Goal: Information Seeking & Learning: Learn about a topic

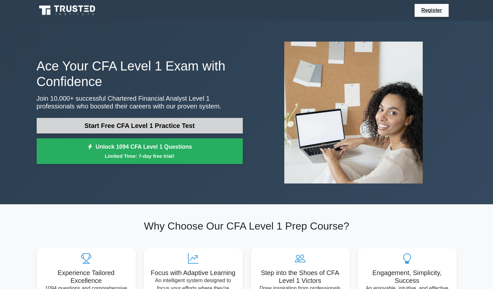
click at [184, 124] on link "Start Free CFA Level 1 Practice Test" at bounding box center [140, 126] width 206 height 16
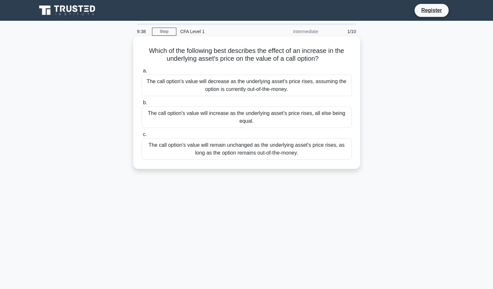
click at [216, 115] on div "The call option's value will increase as the underlying asset's price rises, al…" at bounding box center [247, 116] width 210 height 21
click at [142, 105] on input "b. The call option's value will increase as the underlying asset's price rises,…" at bounding box center [142, 103] width 0 height 4
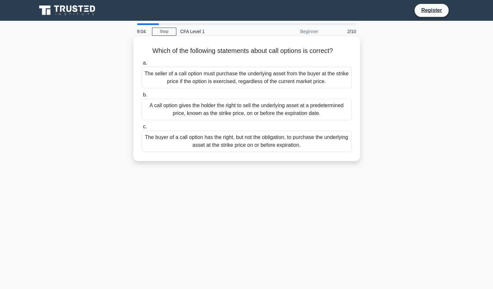
click at [218, 147] on div "The buyer of a call option has the right, but not the obligation, to purchase t…" at bounding box center [247, 140] width 210 height 21
click at [142, 129] on input "c. The buyer of a call option has the right, but not the obligation, to purchas…" at bounding box center [142, 127] width 0 height 4
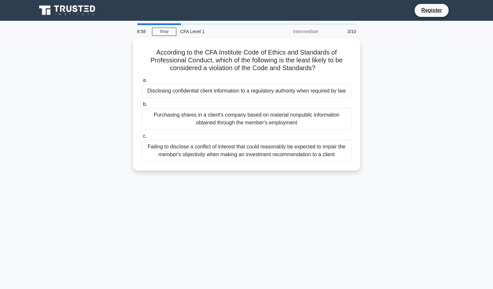
click at [208, 218] on div "8:58 Stop CFA Level 1 Intermediate 3/10 According to the CFA Institute Code of …" at bounding box center [247, 185] width 428 height 324
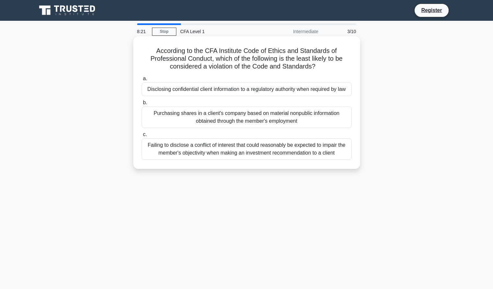
click at [317, 88] on div "Disclosing confidential client information to a regulatory authority when requi…" at bounding box center [247, 89] width 210 height 14
click at [142, 81] on input "a. Disclosing confidential client information to a regulatory authority when re…" at bounding box center [142, 79] width 0 height 4
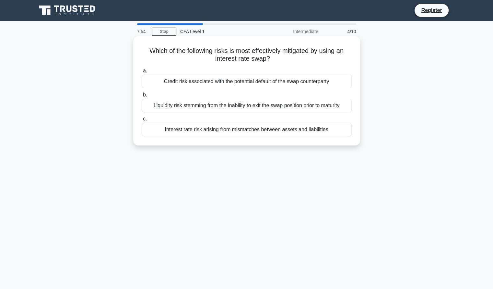
click at [195, 132] on div "Interest rate risk arising from mismatches between assets and liabilities" at bounding box center [247, 130] width 210 height 14
click at [142, 121] on input "c. Interest rate risk arising from mismatches between assets and liabilities" at bounding box center [142, 119] width 0 height 4
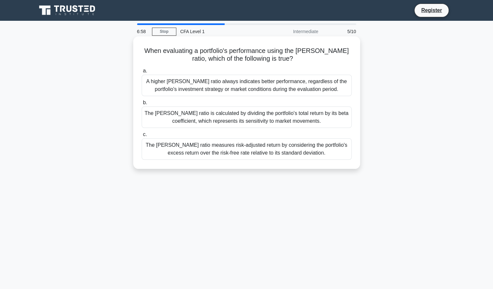
click at [313, 92] on div "A higher [PERSON_NAME] ratio always indicates better performance, regardless of…" at bounding box center [247, 85] width 210 height 21
click at [142, 73] on input "a. A higher Sharpe ratio always indicates better performance, regardless of the…" at bounding box center [142, 71] width 0 height 4
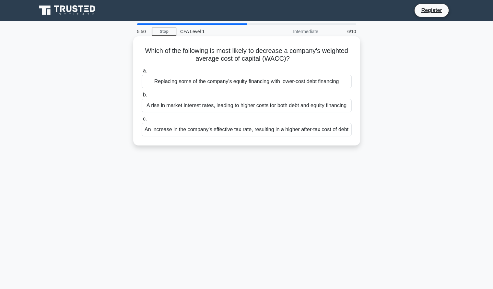
drag, startPoint x: 205, startPoint y: 82, endPoint x: 252, endPoint y: 85, distance: 46.8
click at [252, 85] on div "Replacing some of the company's equity financing with lower-cost debt financing" at bounding box center [247, 82] width 210 height 14
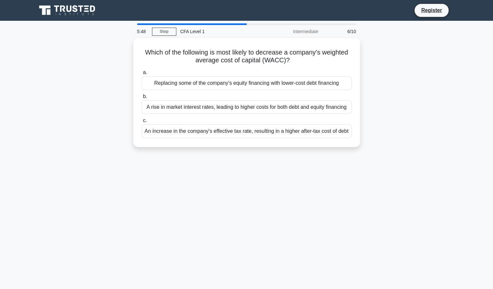
drag, startPoint x: 141, startPoint y: 49, endPoint x: 365, endPoint y: 145, distance: 243.0
click at [365, 145] on div "Which of the following is most likely to decrease a company's weighted average …" at bounding box center [247, 96] width 428 height 117
copy div "Which of the following is most likely to decrease a company's weighted average …"
click at [274, 220] on div "5:35 Stop CFA Level 1 Intermediate 6/10 Which of the following is most likely t…" at bounding box center [247, 185] width 428 height 324
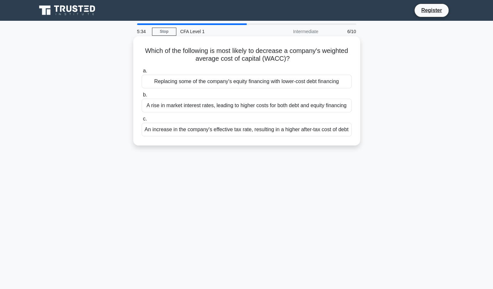
click at [275, 81] on div "Replacing some of the company's equity financing with lower-cost debt financing" at bounding box center [247, 82] width 210 height 14
click at [142, 73] on input "a. Replacing some of the company's equity financing with lower-cost debt financ…" at bounding box center [142, 71] width 0 height 4
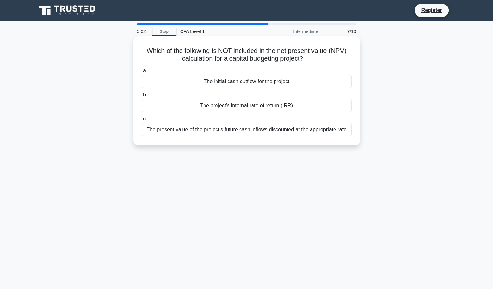
click at [209, 135] on div "The present value of the project's future cash inflows discounted at the approp…" at bounding box center [247, 130] width 210 height 14
click at [142, 121] on input "c. The present value of the project's future cash inflows discounted at the app…" at bounding box center [142, 119] width 0 height 4
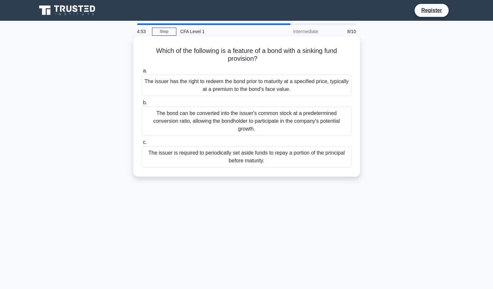
drag, startPoint x: 150, startPoint y: 52, endPoint x: 287, endPoint y: 172, distance: 182.1
click at [287, 172] on div "Which of the following is a feature of a bond with a sinking fund provision? .s…" at bounding box center [247, 106] width 222 height 135
copy div "Which of the following is a feature of a bond with a sinking fund provision? .s…"
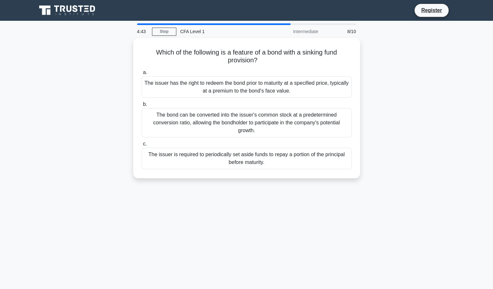
click at [187, 240] on div "4:43 Stop CFA Level 1 Intermediate 8/10 Which of the following is a feature of …" at bounding box center [247, 185] width 428 height 324
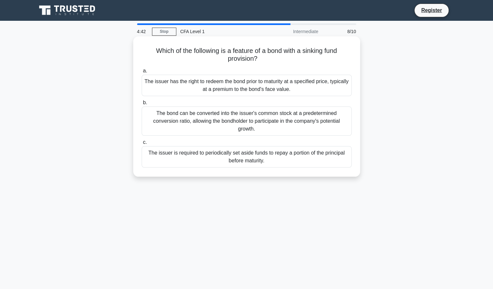
click at [226, 153] on div "The issuer is required to periodically set aside funds to repay a portion of th…" at bounding box center [247, 156] width 210 height 21
click at [142, 144] on input "c. The issuer is required to periodically set aside funds to repay a portion of…" at bounding box center [142, 142] width 0 height 4
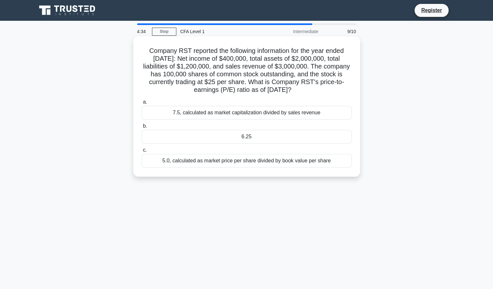
drag, startPoint x: 144, startPoint y: 50, endPoint x: 355, endPoint y: 165, distance: 240.6
click at [355, 165] on div "Company RST reported the following information for the year ended December 31, …" at bounding box center [247, 106] width 222 height 135
copy div "Company RST reported the following information for the year ended December 31, …"
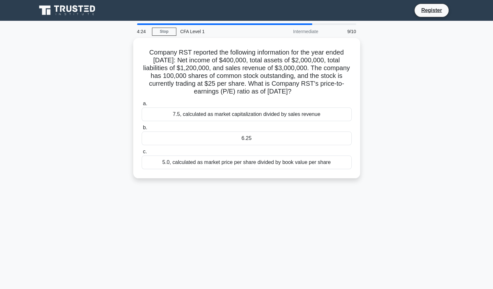
click at [301, 222] on div "4:24 Stop CFA Level 1 Intermediate 9/10 Company RST reported the following info…" at bounding box center [247, 185] width 428 height 324
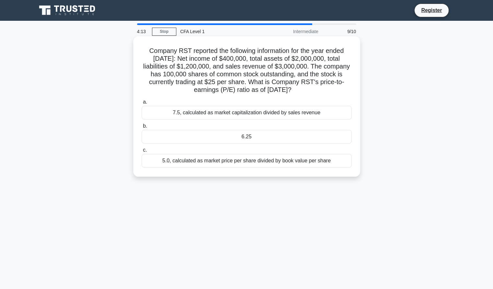
click at [268, 138] on div "6.25" at bounding box center [247, 137] width 210 height 14
click at [142, 128] on input "b. 6.25" at bounding box center [142, 126] width 0 height 4
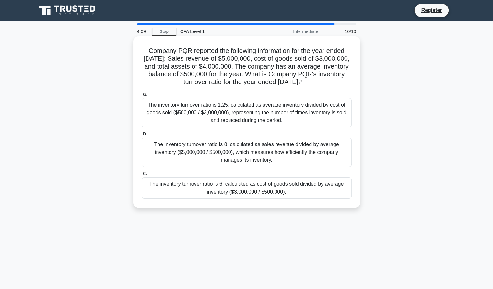
drag, startPoint x: 142, startPoint y: 49, endPoint x: 289, endPoint y: 200, distance: 211.3
click at [289, 200] on div "Company PQR reported the following information for the year ended December 31, …" at bounding box center [247, 122] width 222 height 166
copy div "Company PQR reported the following information for the year ended December 31, …"
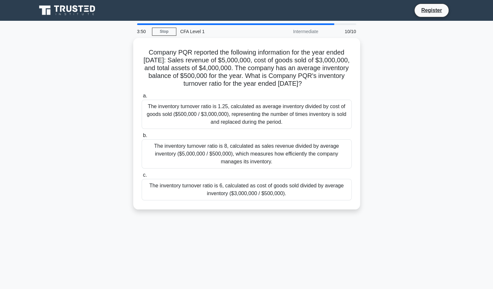
click at [429, 175] on div "Company PQR reported the following information for the year ended December 31, …" at bounding box center [247, 127] width 428 height 179
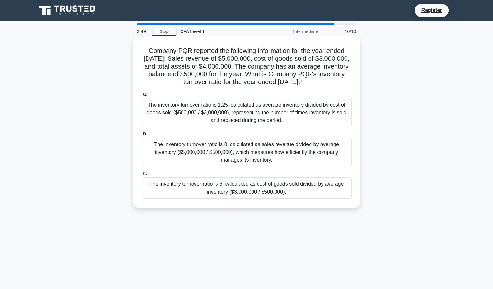
click at [260, 186] on div "The inventory turnover ratio is 6, calculated as cost of goods sold divided by …" at bounding box center [247, 187] width 210 height 21
click at [142, 176] on input "c. The inventory turnover ratio is 6, calculated as cost of goods sold divided …" at bounding box center [142, 173] width 0 height 4
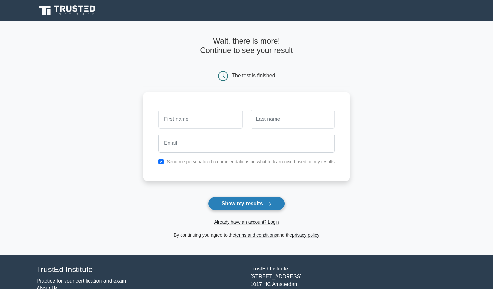
click at [256, 202] on button "Show my results" at bounding box center [246, 204] width 77 height 14
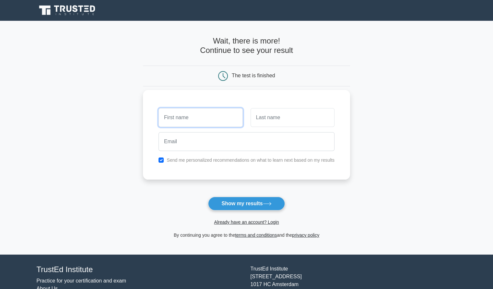
click at [212, 118] on input "text" at bounding box center [201, 117] width 84 height 19
type input "Vpkoo"
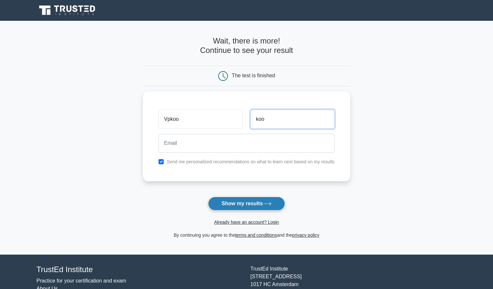
type input "koo"
click at [247, 203] on button "Show my results" at bounding box center [246, 204] width 77 height 14
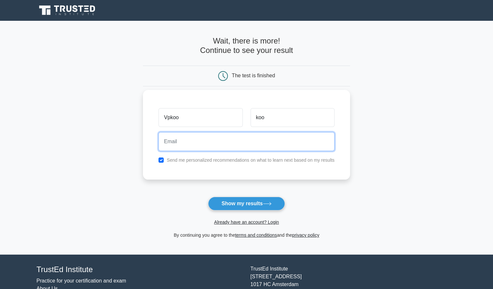
paste input "[EMAIL_ADDRESS][DOMAIN_NAME]"
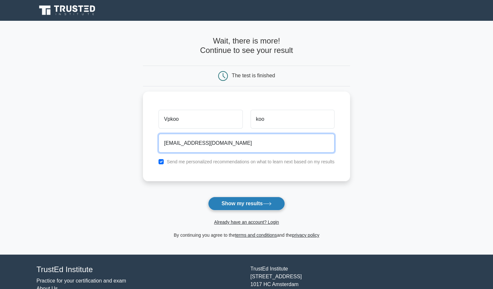
type input "[EMAIL_ADDRESS][DOMAIN_NAME]"
click at [258, 201] on button "Show my results" at bounding box center [246, 204] width 77 height 14
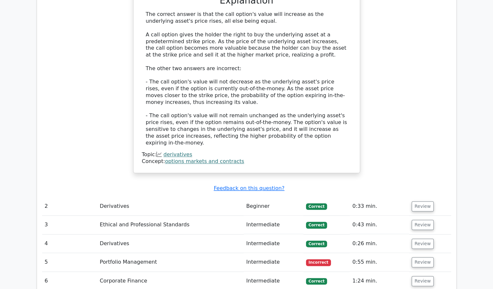
scroll to position [779, 0]
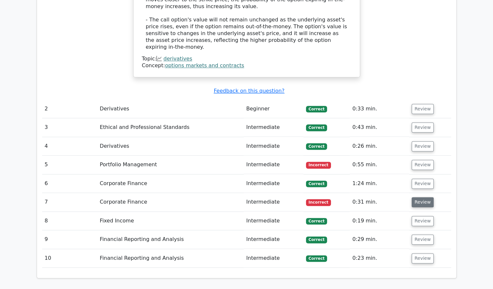
click at [419, 197] on button "Review" at bounding box center [423, 202] width 22 height 10
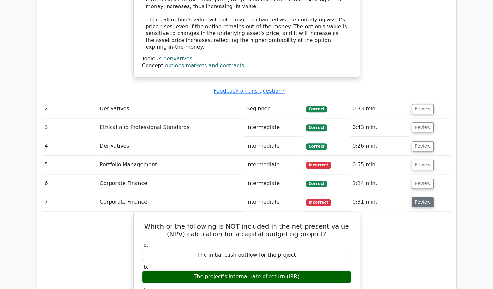
click at [418, 197] on button "Review" at bounding box center [423, 202] width 22 height 10
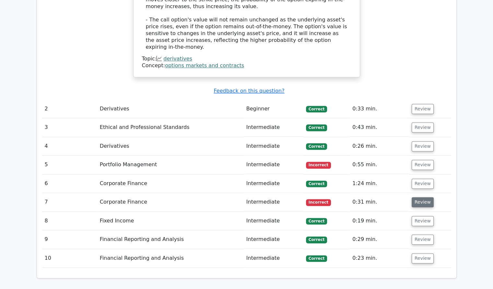
click at [418, 197] on button "Review" at bounding box center [423, 202] width 22 height 10
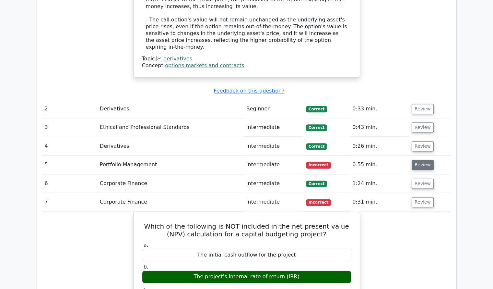
click at [423, 160] on button "Review" at bounding box center [423, 165] width 22 height 10
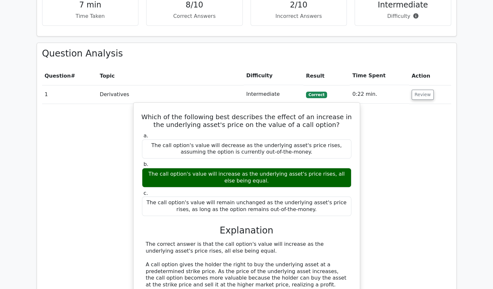
scroll to position [422, 0]
